Goal: Information Seeking & Learning: Find specific fact

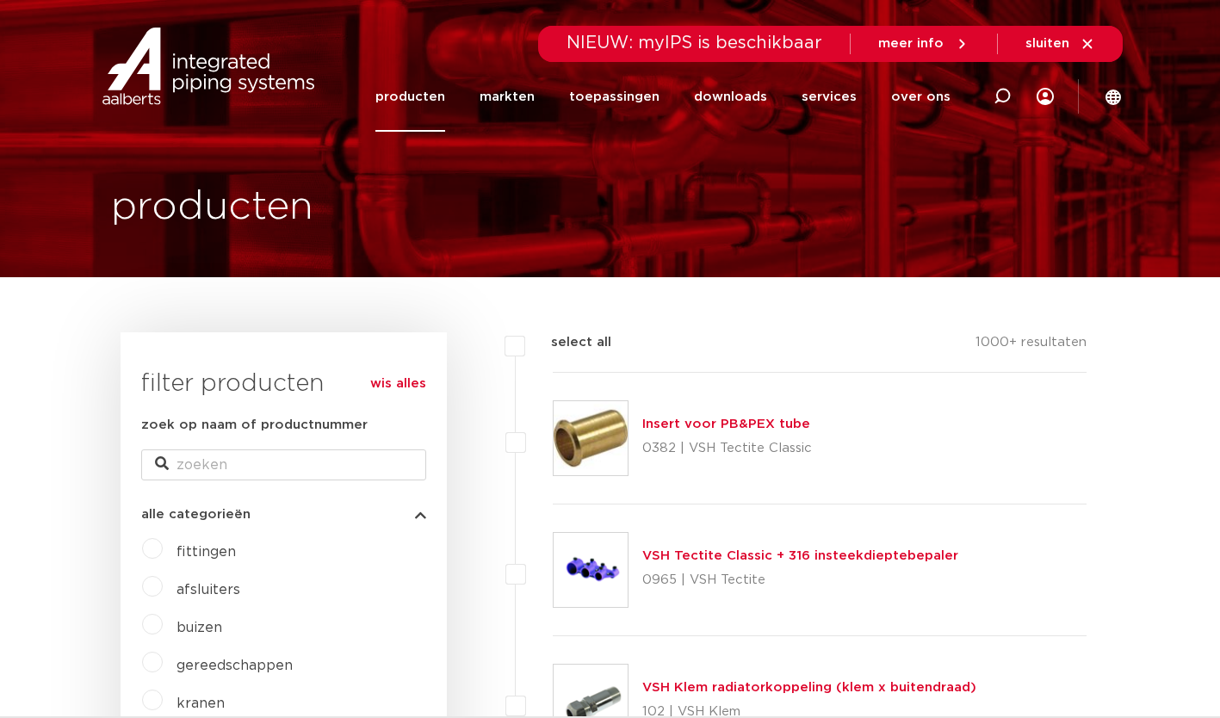
click at [995, 100] on icon at bounding box center [1002, 96] width 17 height 17
paste input "2x 3840021 30x 3802117 50x 3824304 15x 3805060"
type input "2"
paste input "3840021"
type input "3840021"
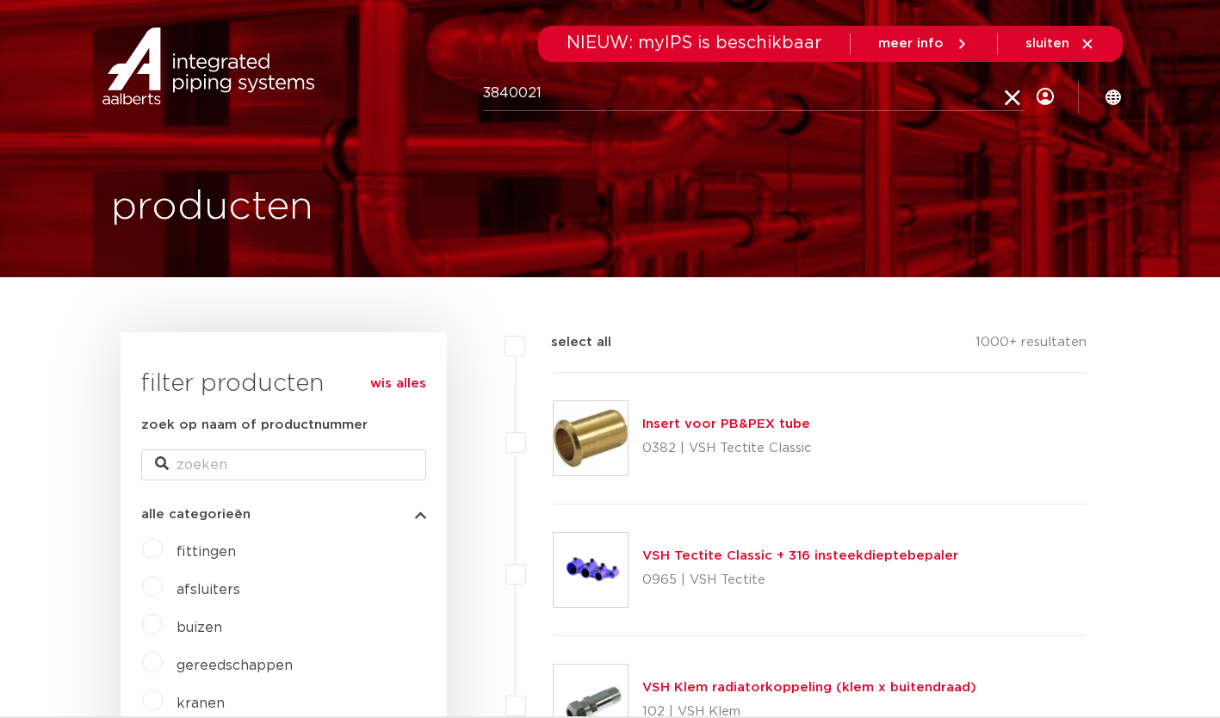
click button "Zoeken" at bounding box center [0, 0] width 0 height 0
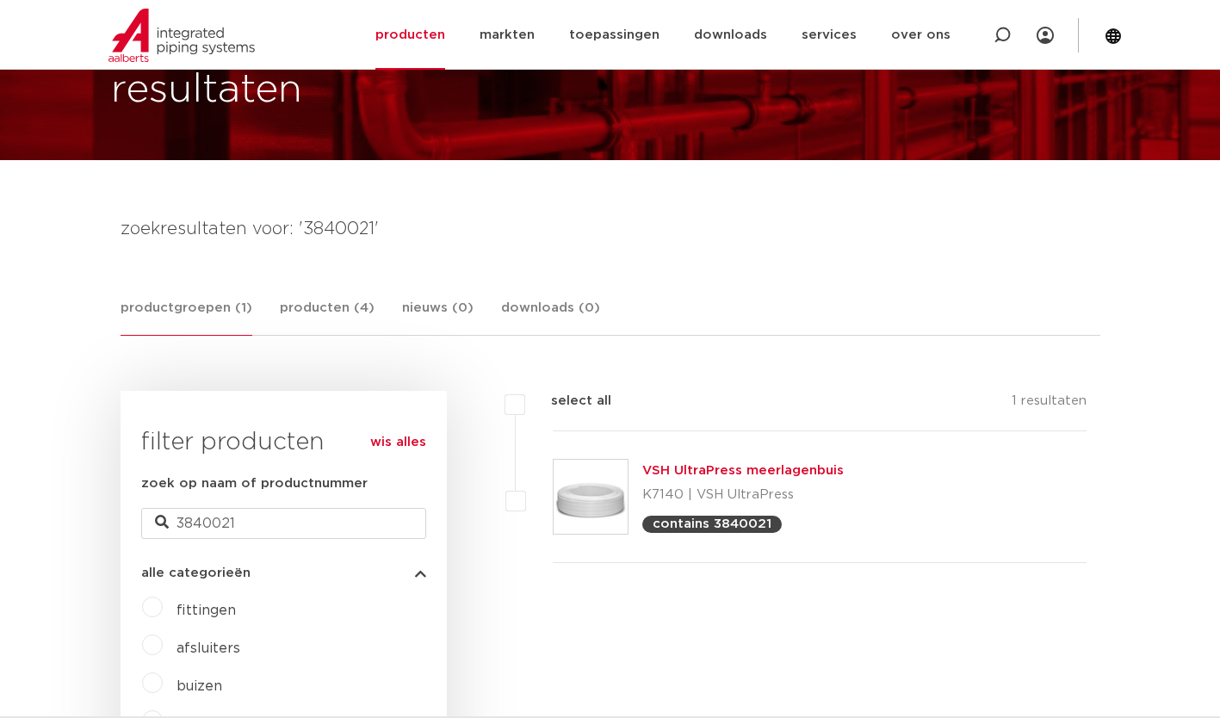
scroll to position [141, 0]
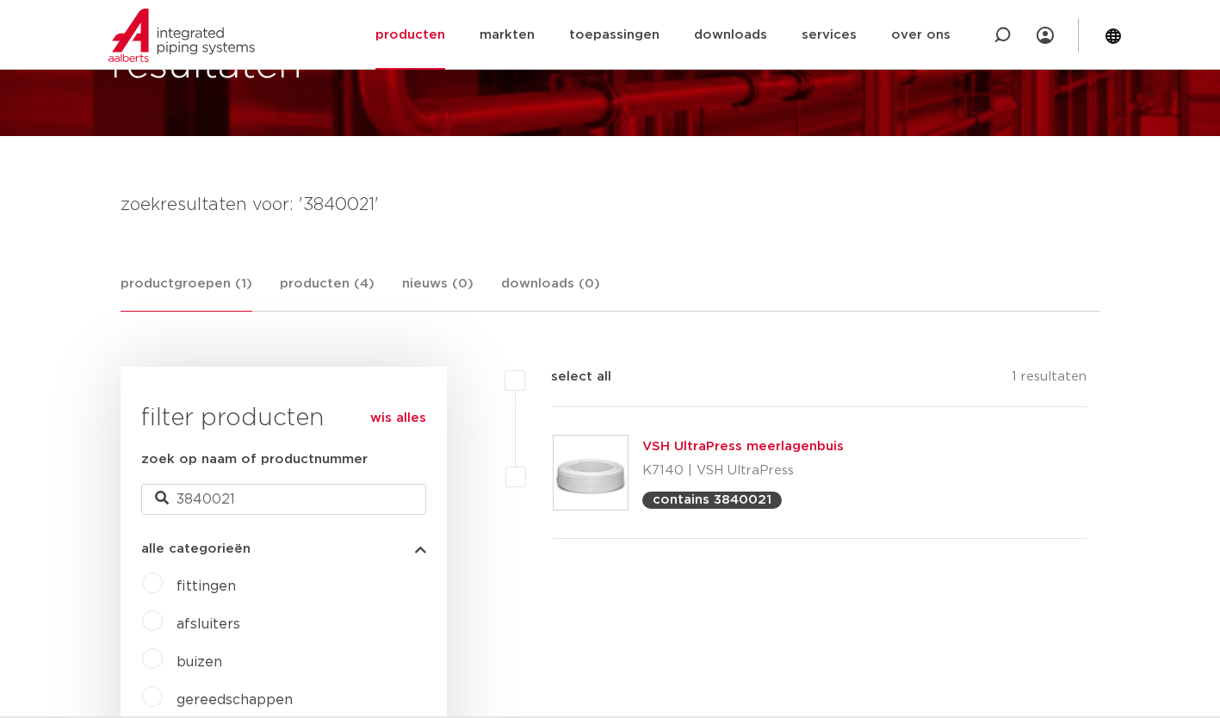
click at [699, 442] on link "VSH UltraPress meerlagenbuis" at bounding box center [742, 446] width 201 height 13
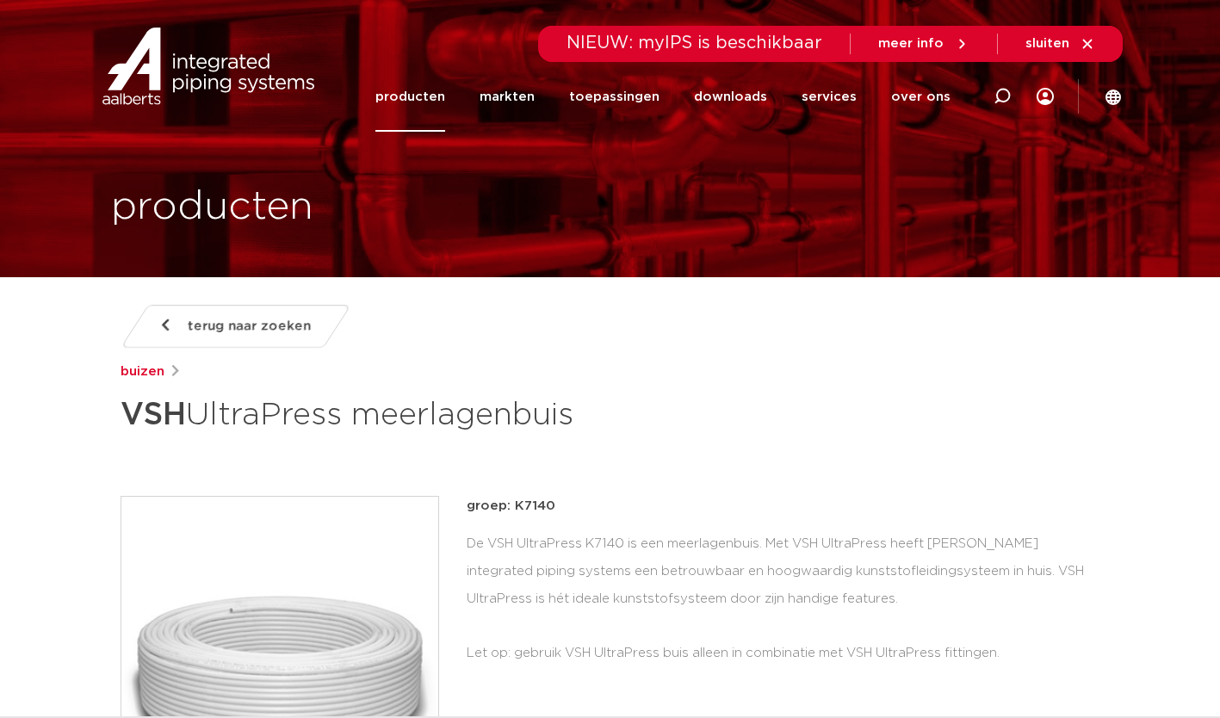
click at [1000, 103] on icon at bounding box center [1002, 96] width 17 height 17
paste input "3802117"
type input "3802117"
click button "Zoeken" at bounding box center [0, 0] width 0 height 0
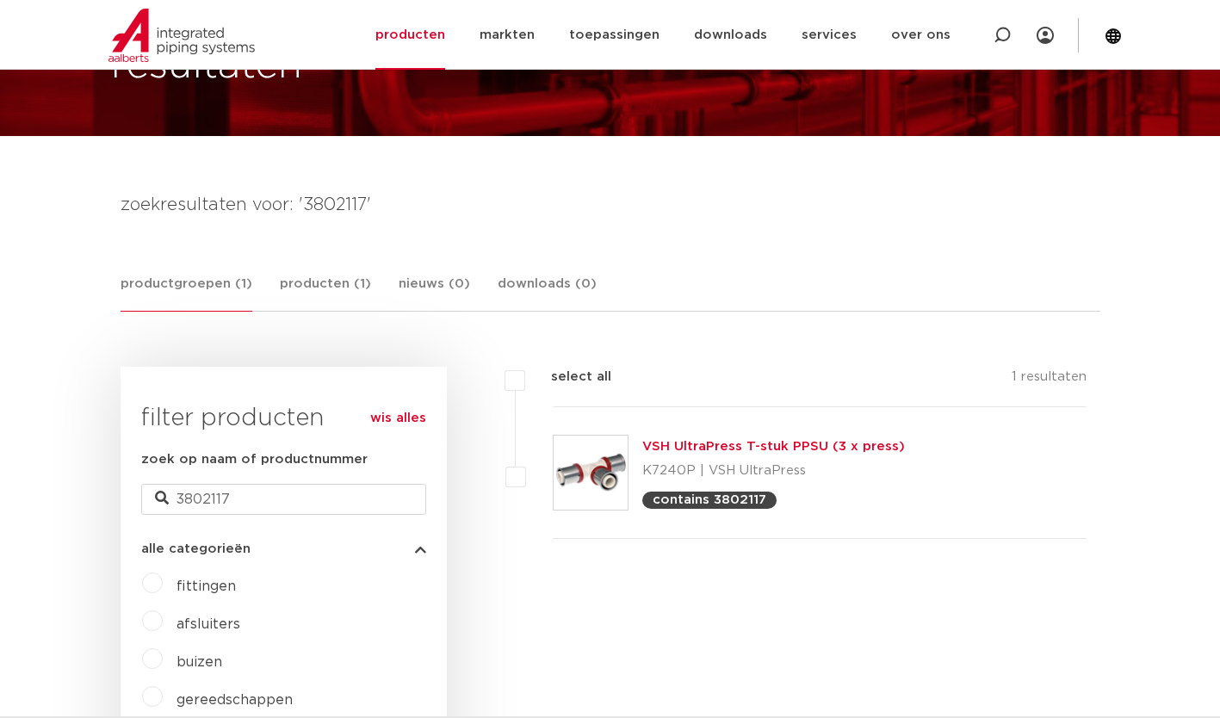
click at [694, 450] on link "VSH UltraPress T-stuk PPSU (3 x press)" at bounding box center [773, 446] width 263 height 13
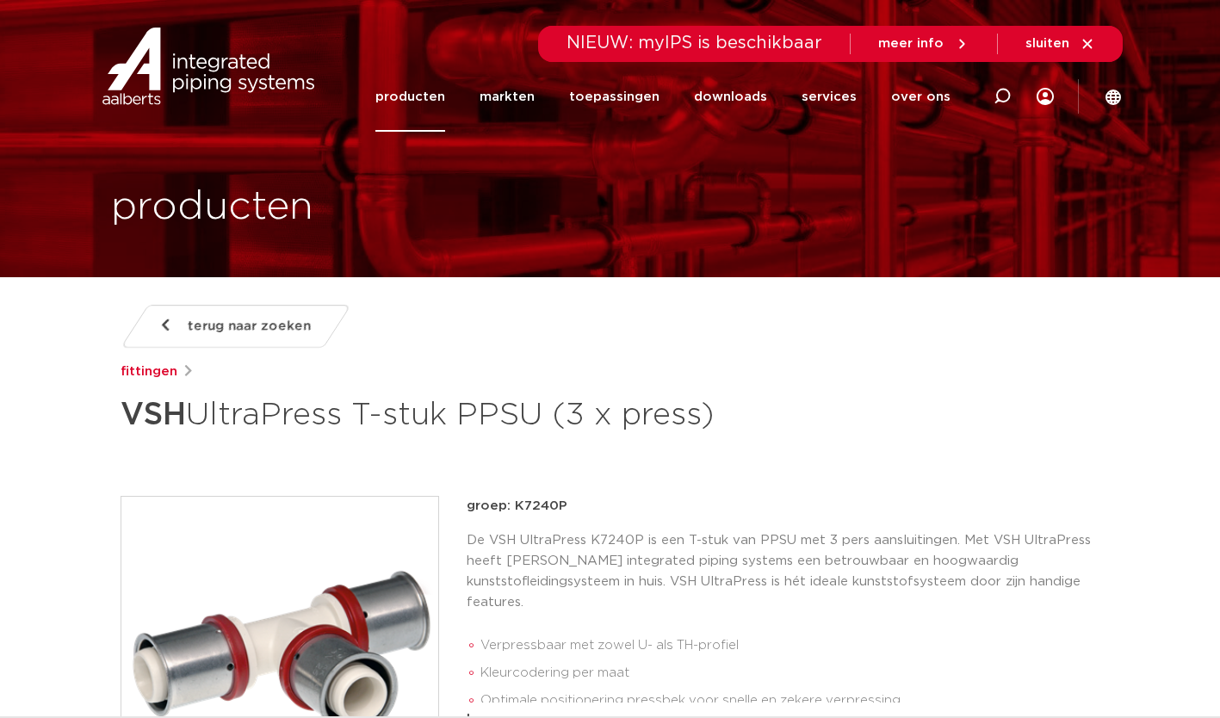
click at [1003, 103] on icon at bounding box center [1002, 96] width 17 height 17
paste input "3824304"
type input "3824304"
click button "Zoeken" at bounding box center [0, 0] width 0 height 0
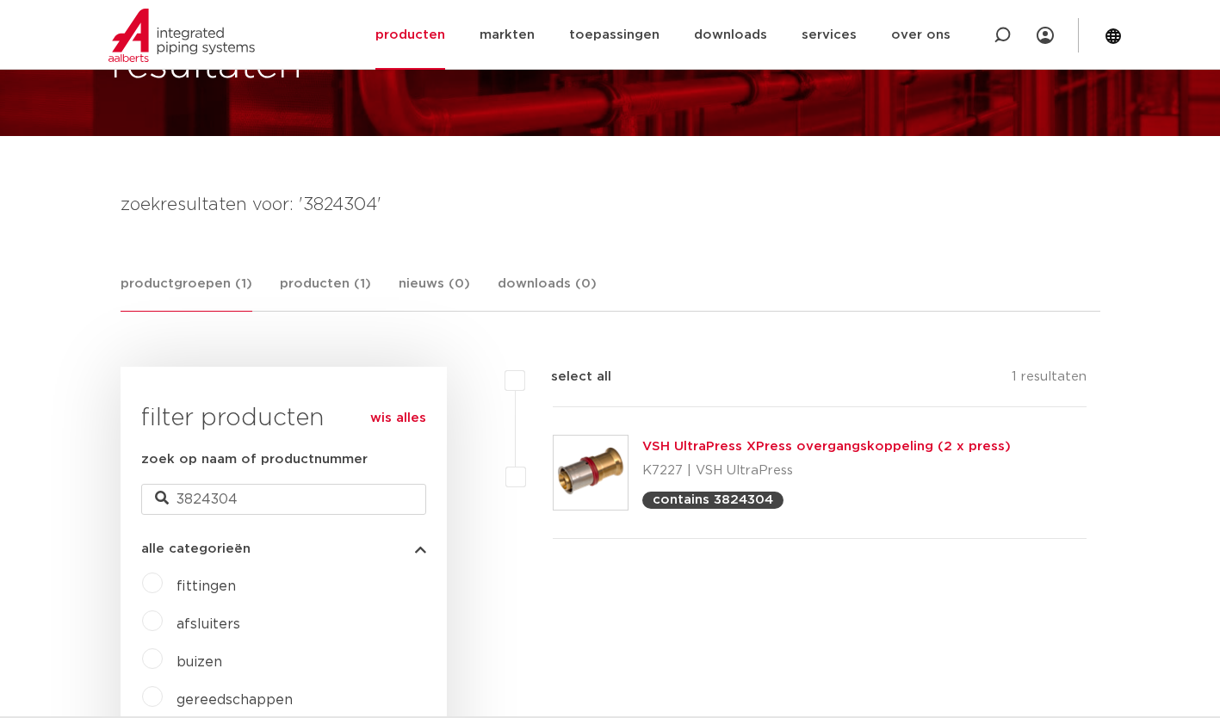
click at [731, 443] on link "VSH UltraPress XPress overgangskoppeling (2 x press)" at bounding box center [826, 446] width 369 height 13
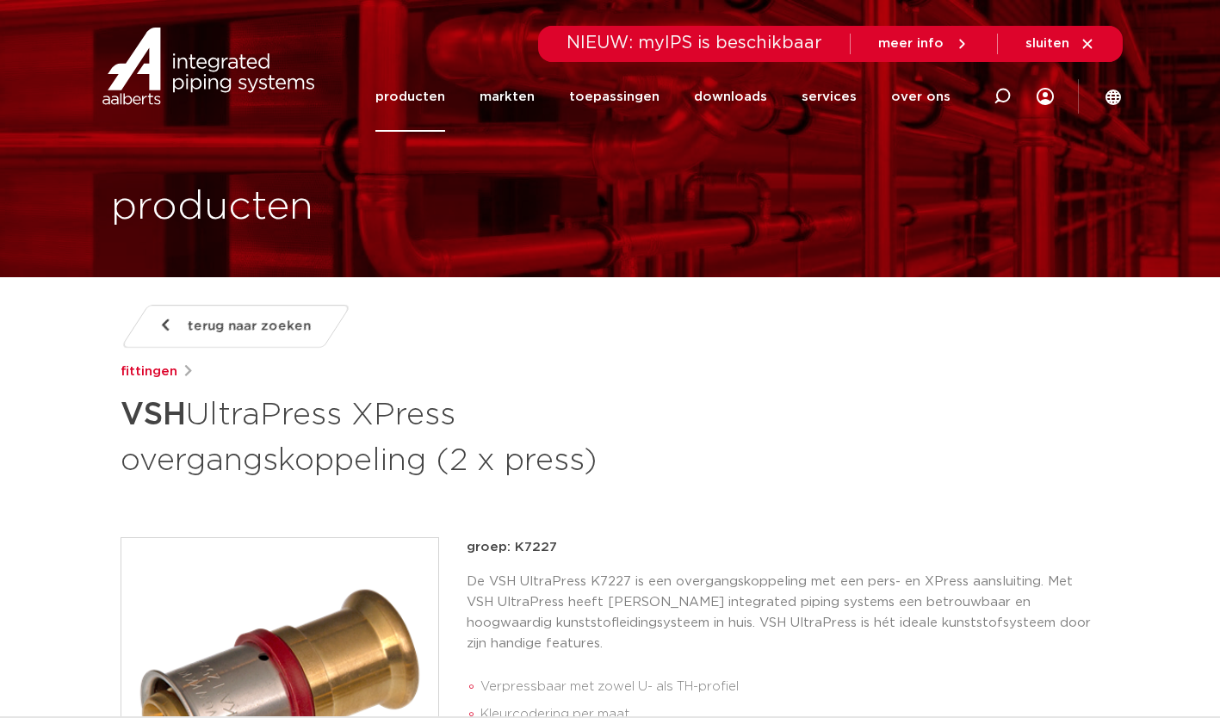
click at [1002, 96] on icon at bounding box center [1002, 96] width 17 height 17
paste input "3805060"
type input "3805060"
click button "Zoeken" at bounding box center [0, 0] width 0 height 0
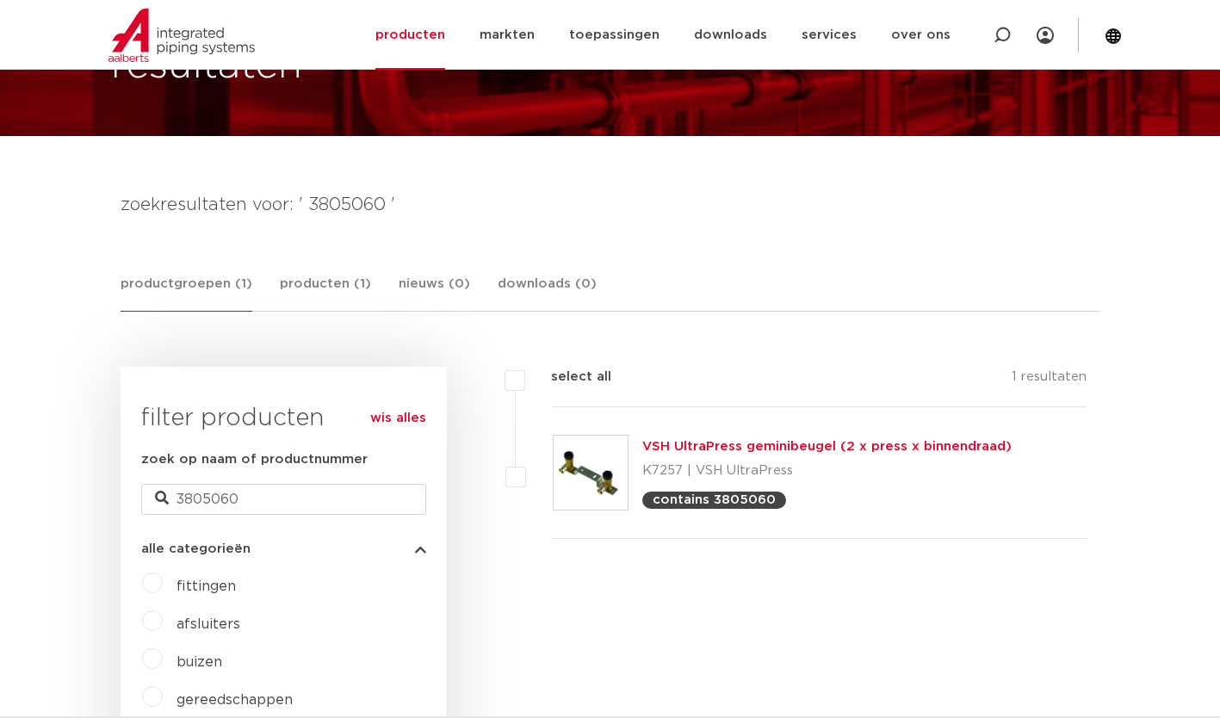
click at [705, 448] on link "VSH UltraPress geminibeugel (2 x press x binnendraad)" at bounding box center [826, 446] width 369 height 13
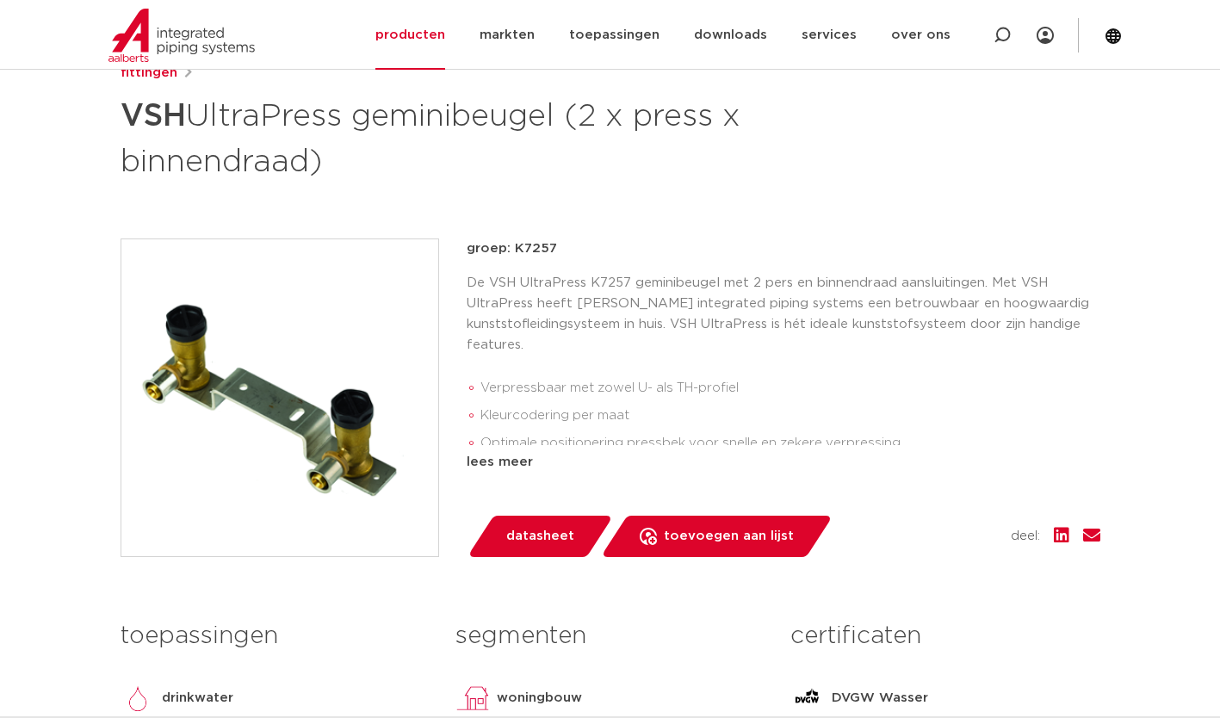
scroll to position [289, 0]
